Goal: Task Accomplishment & Management: Complete application form

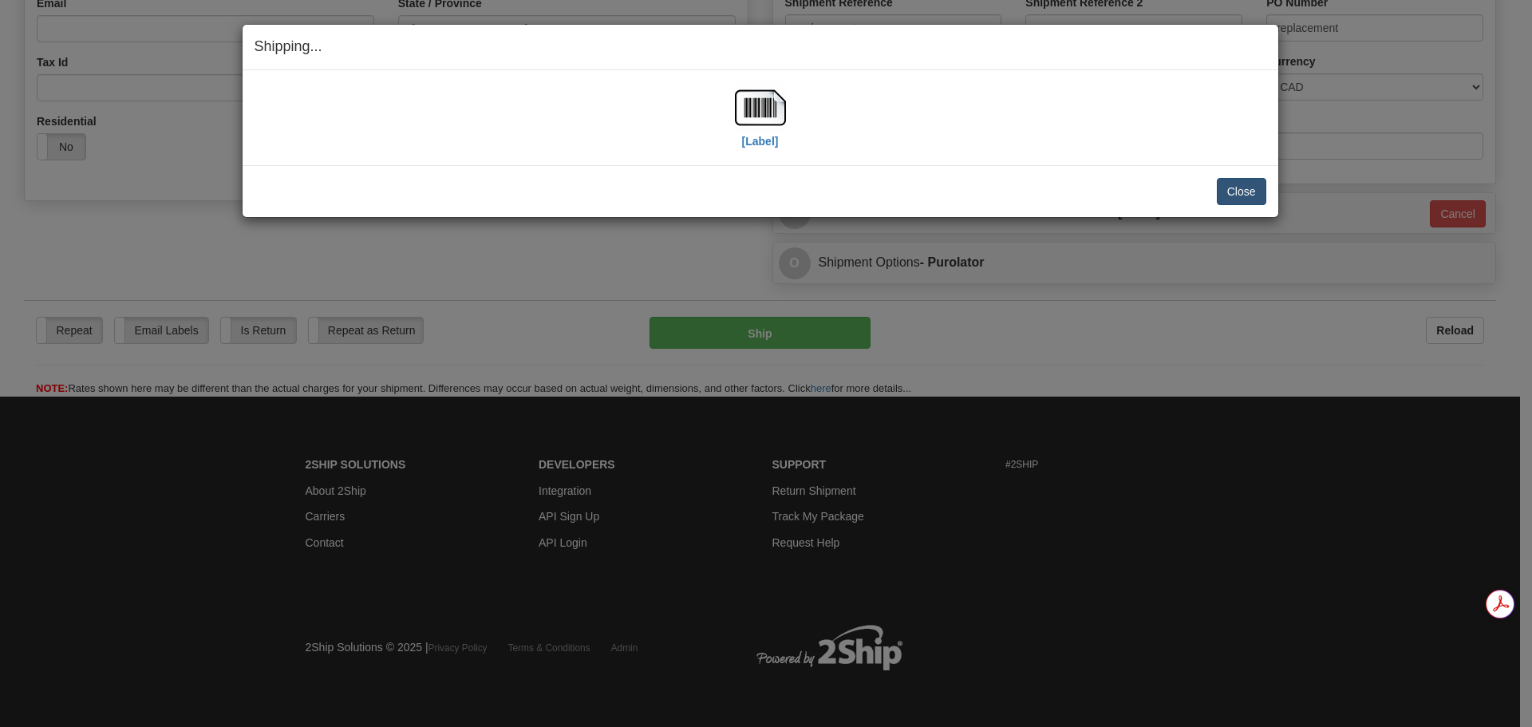
scroll to position [475, 0]
click at [1239, 183] on button "Close" at bounding box center [1241, 191] width 49 height 27
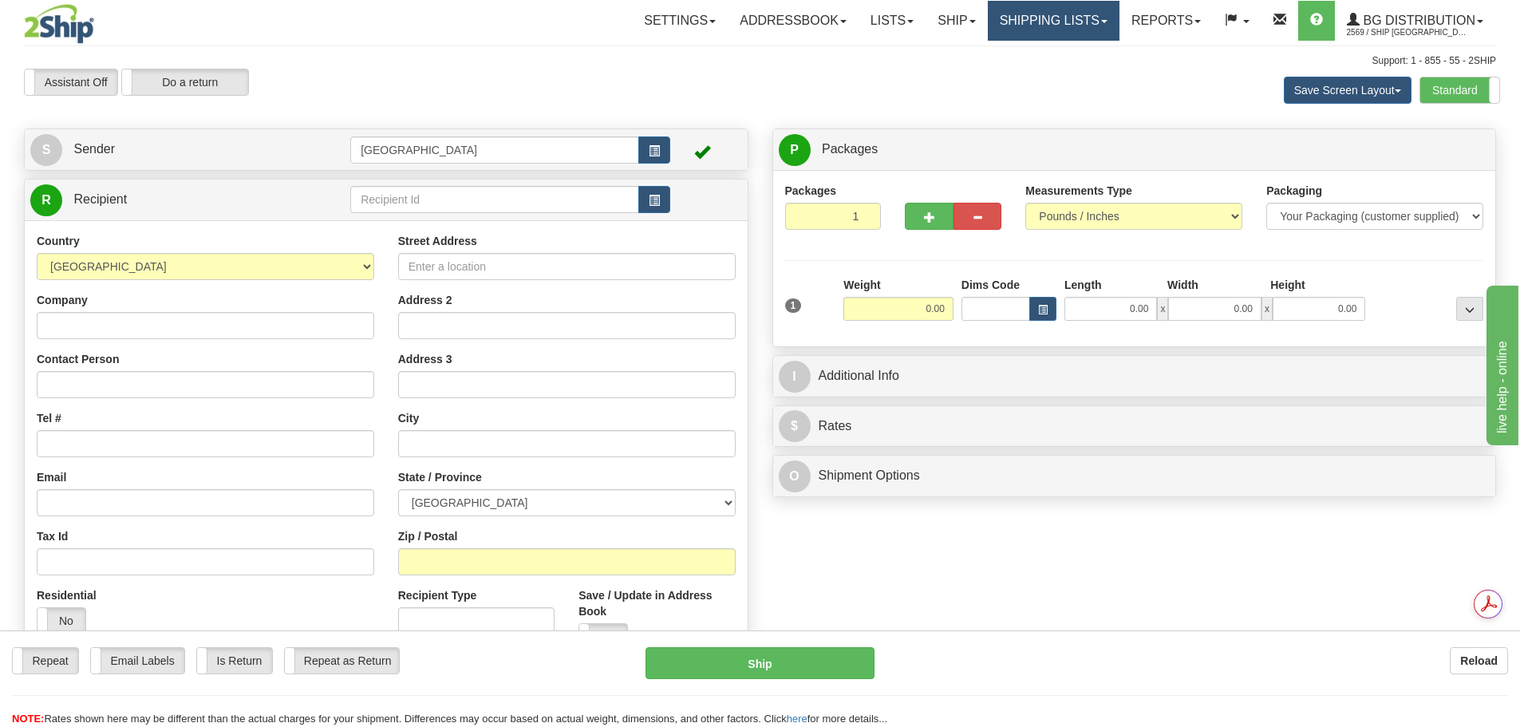
click at [1034, 35] on link "Shipping lists" at bounding box center [1054, 21] width 132 height 40
click at [657, 201] on span "button" at bounding box center [654, 200] width 11 height 10
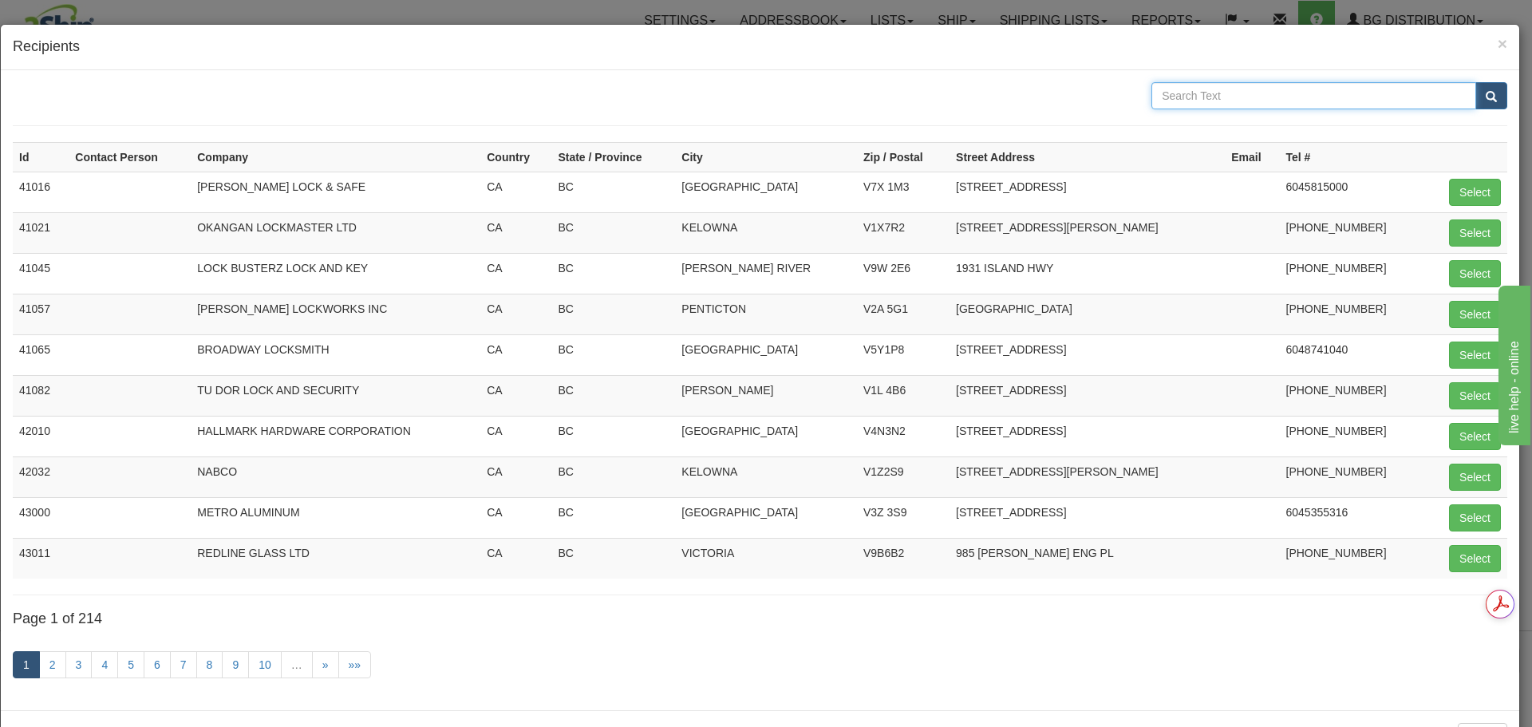
click at [1202, 101] on input "text" at bounding box center [1313, 95] width 325 height 27
type input "CLEARLITE"
click at [1485, 101] on span "submit" at bounding box center [1490, 97] width 11 height 10
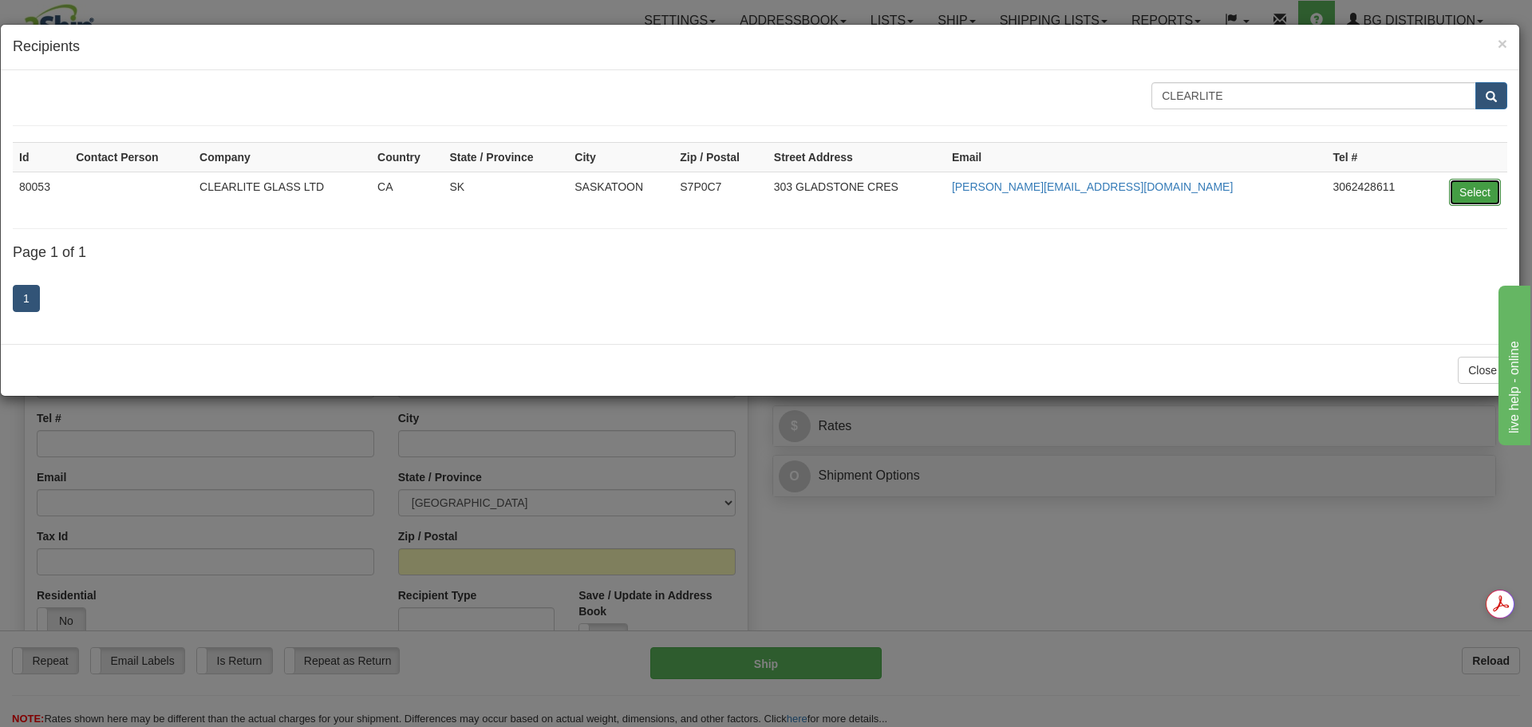
click at [1469, 191] on button "Select" at bounding box center [1475, 192] width 52 height 27
type input "80053"
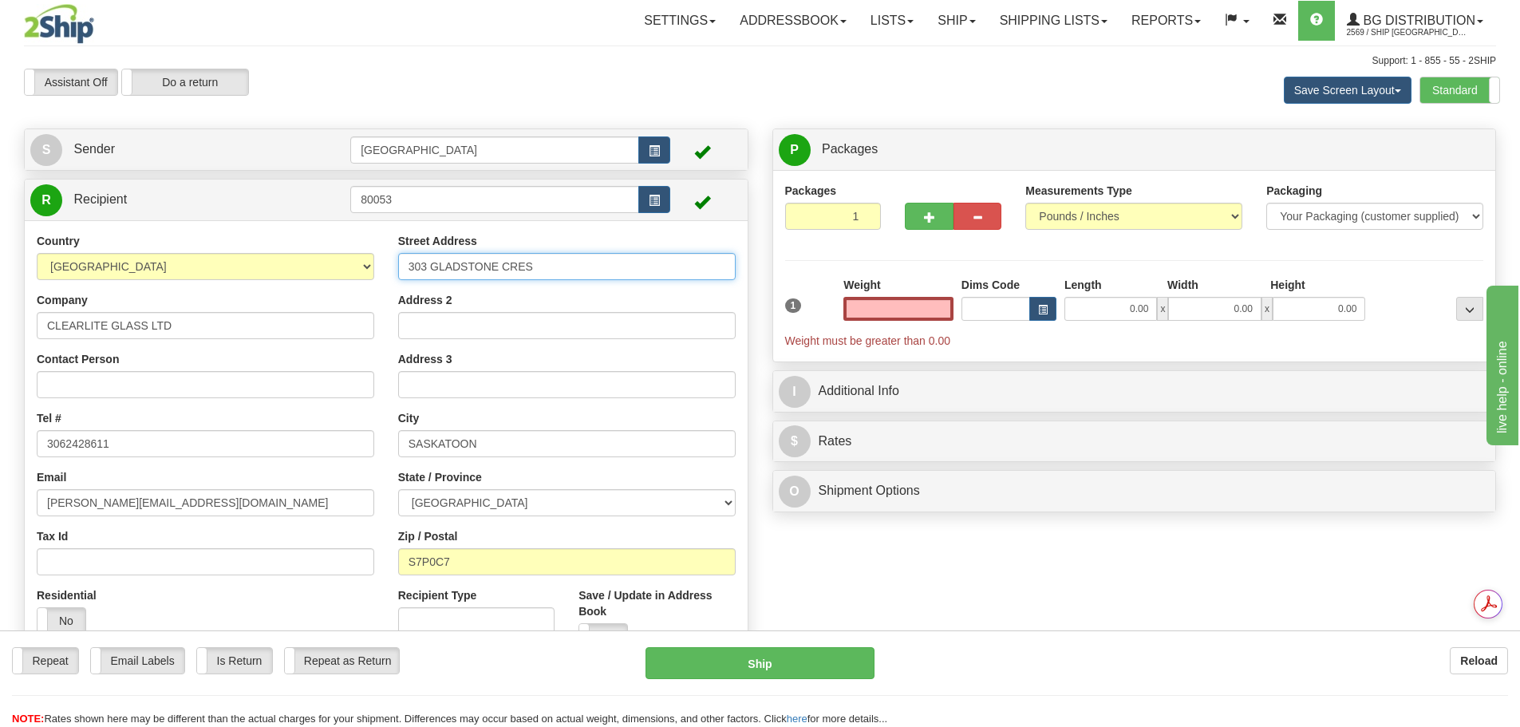
type input "0.00"
drag, startPoint x: 558, startPoint y: 259, endPoint x: 395, endPoint y: 266, distance: 162.9
click at [395, 266] on div "Street Address 303 GLADSTONE CRES Address 2 Address 3 City [GEOGRAPHIC_DATA] St…" at bounding box center [566, 447] width 361 height 429
type input "[STREET_ADDRESS][PERSON_NAME]"
type input "[PERSON_NAME]"
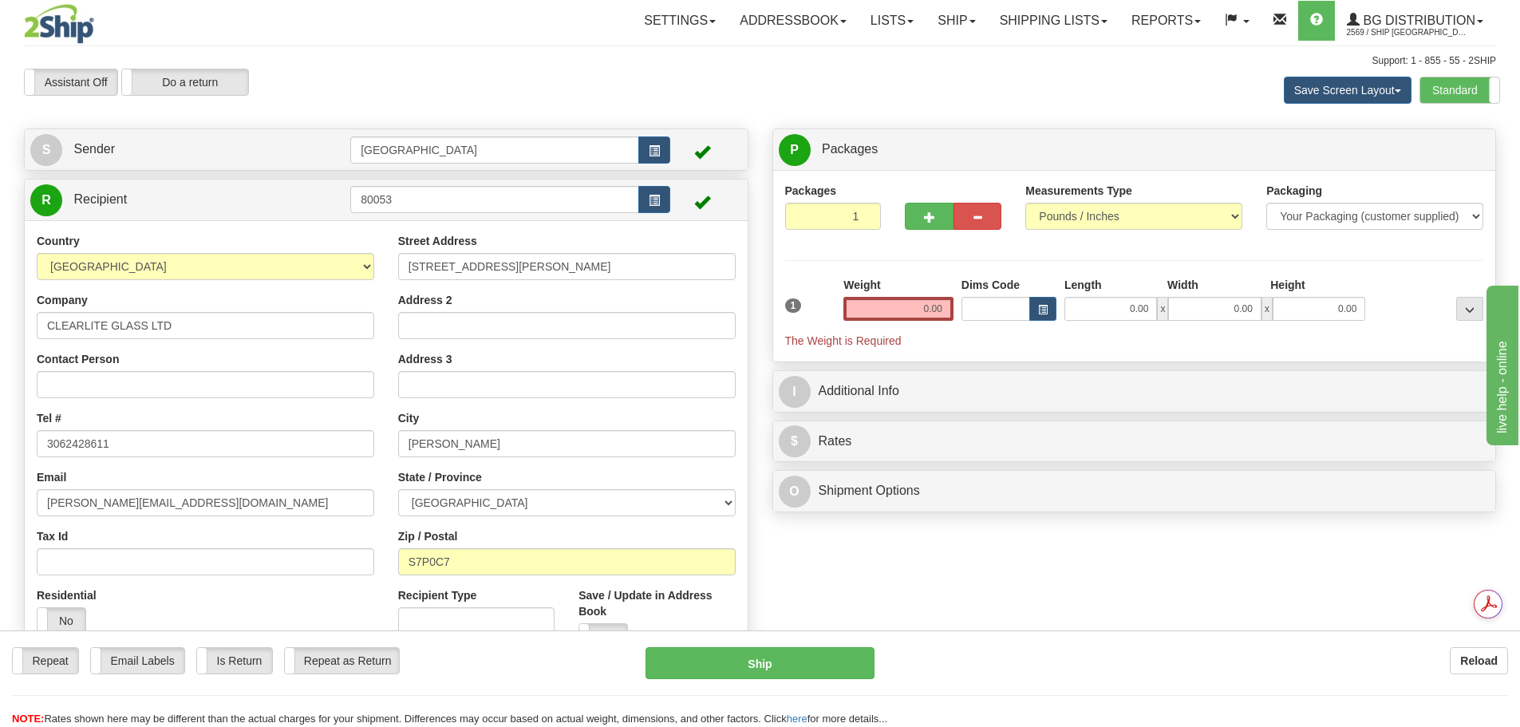
type input "S4N 5X7"
drag, startPoint x: 542, startPoint y: 272, endPoint x: 404, endPoint y: 263, distance: 139.1
click at [404, 263] on input "[STREET_ADDRESS][PERSON_NAME]" at bounding box center [566, 266] width 337 height 27
